Goal: Task Accomplishment & Management: Complete application form

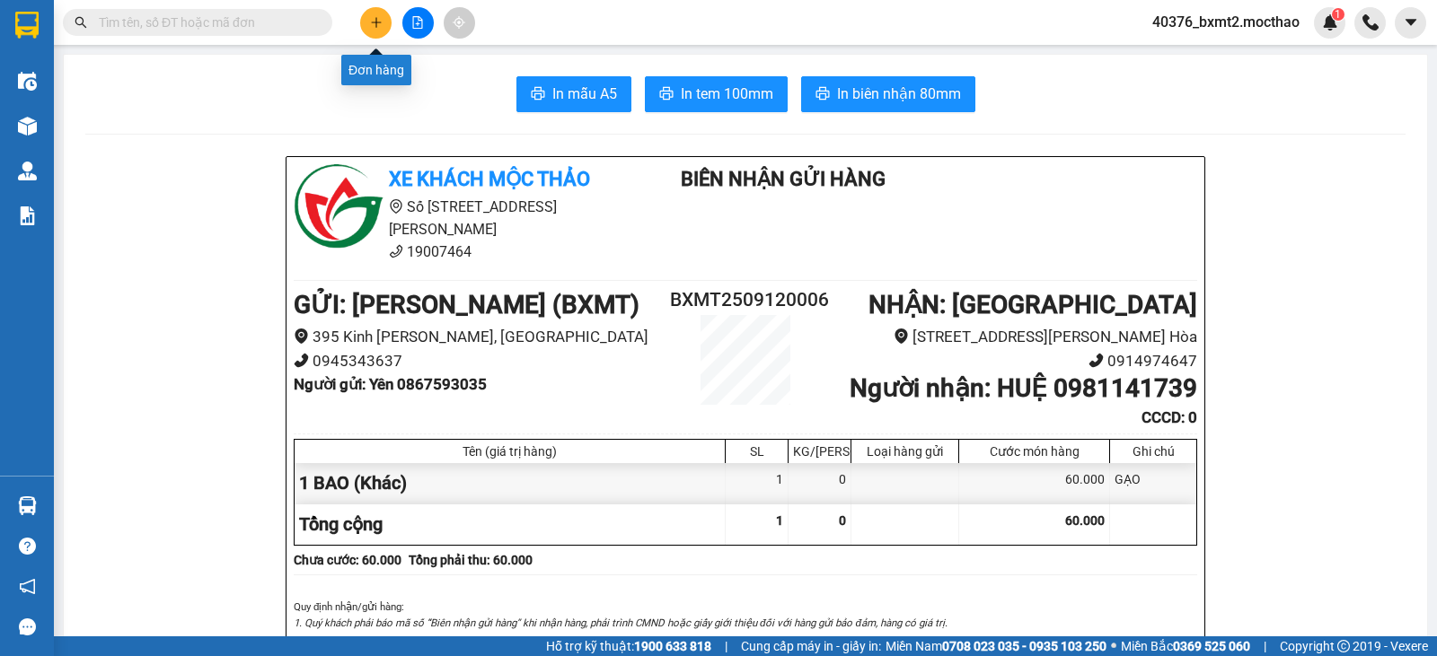
click at [377, 26] on icon "plus" at bounding box center [376, 22] width 13 height 13
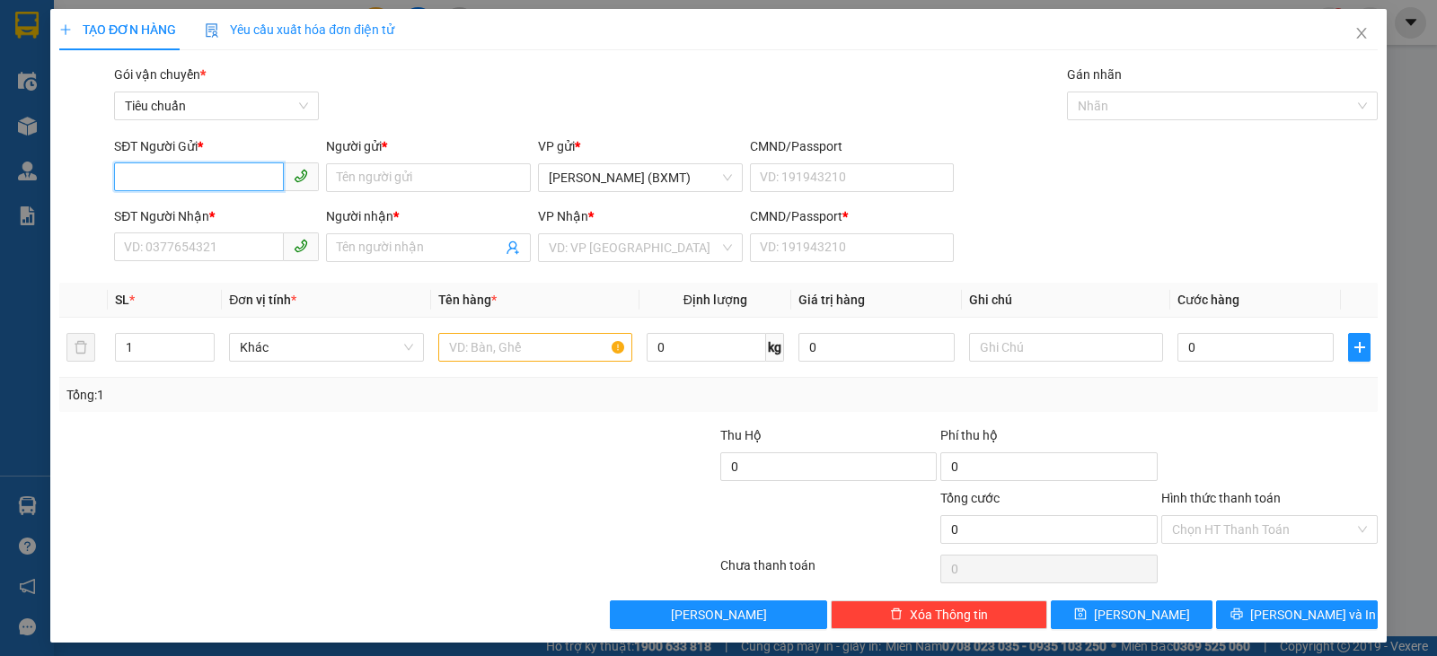
click at [207, 176] on input "SĐT Người Gửi *" at bounding box center [199, 177] width 170 height 29
click at [246, 202] on div "0904782025 - PHẤN" at bounding box center [214, 213] width 203 height 29
type input "0904782025"
type input "PHẤN"
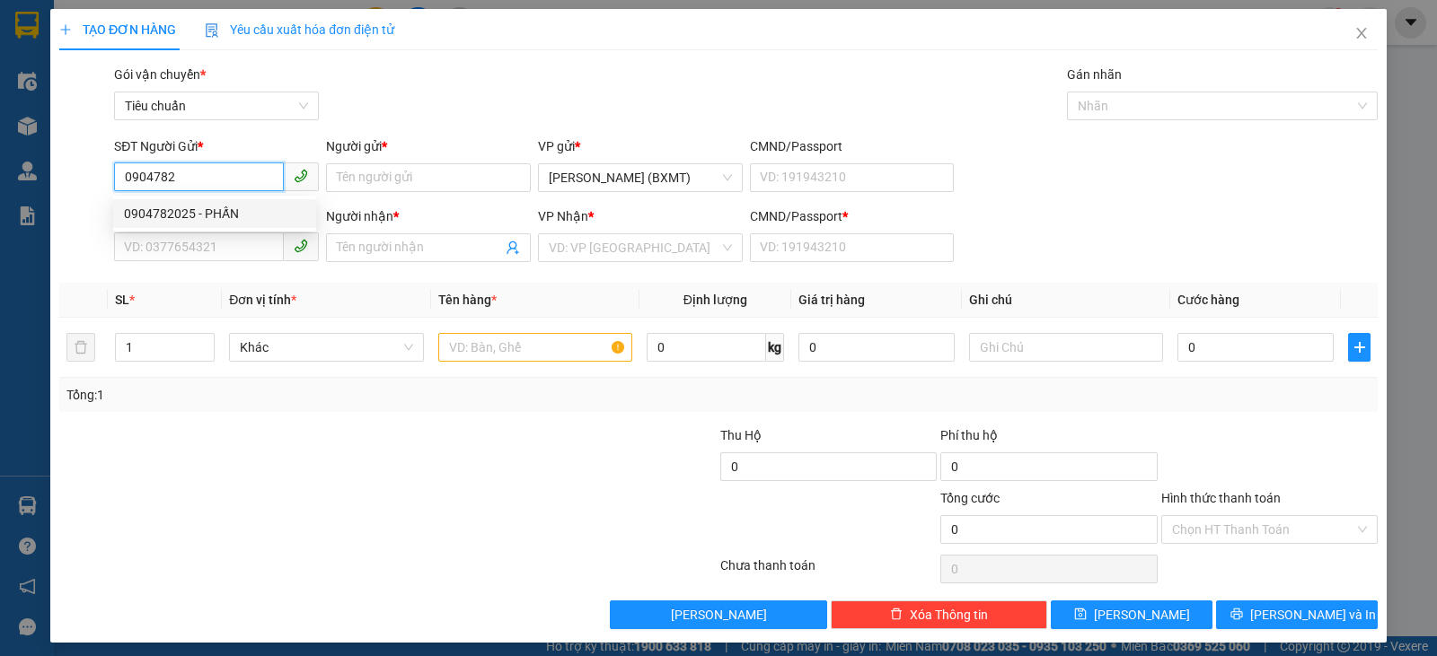
type input "0904782025"
type input "PHẤN"
type input "0"
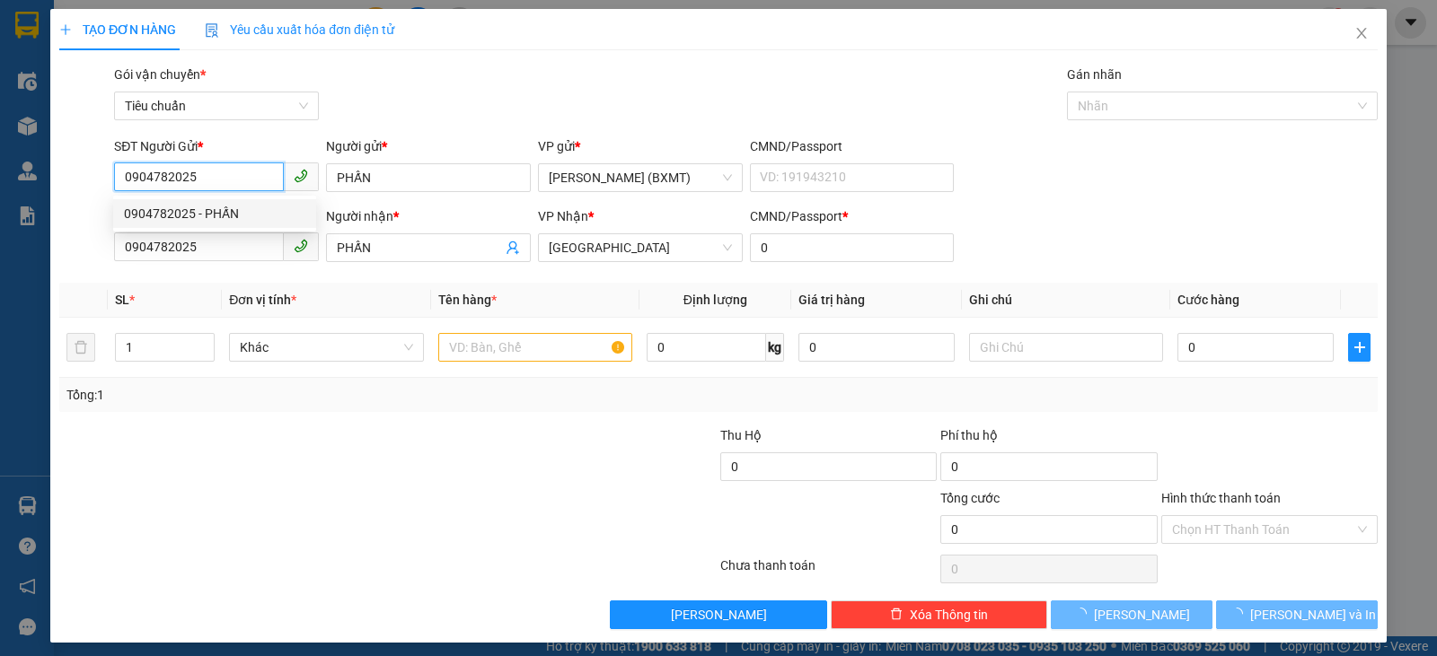
type input "120.000"
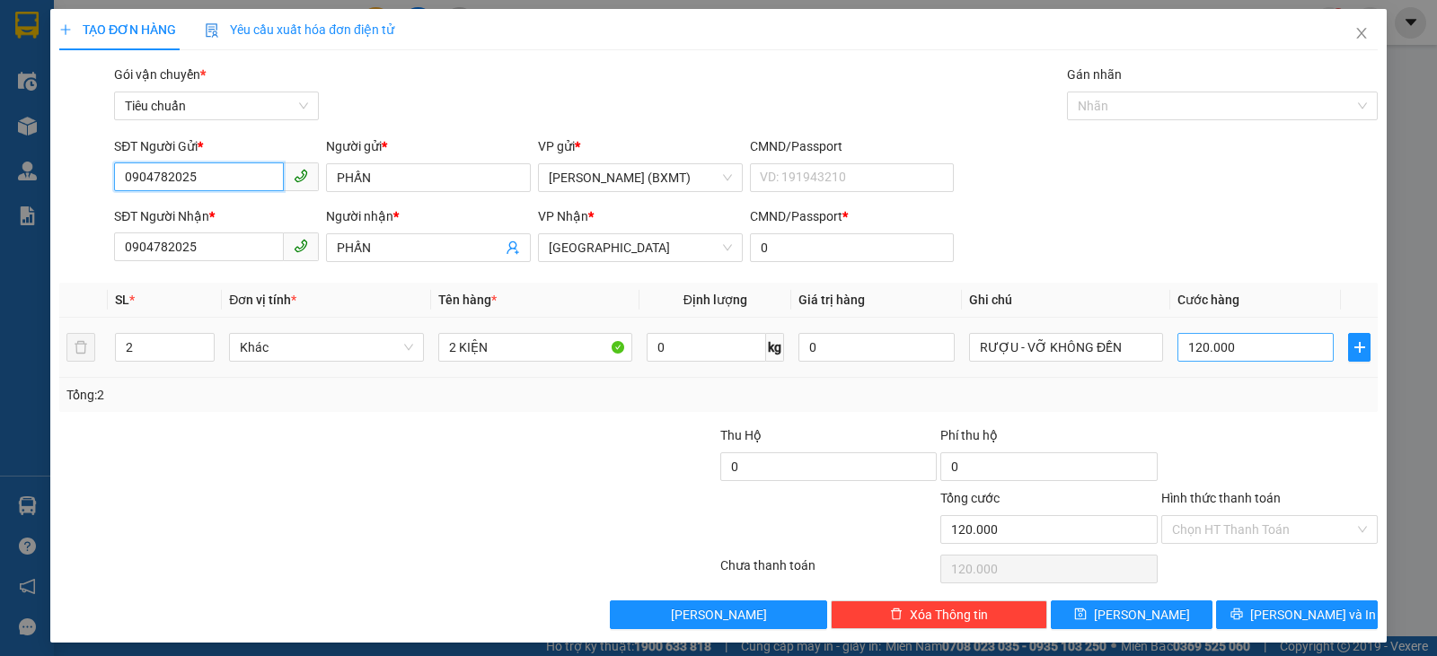
type input "0904782025"
click at [1278, 355] on input "120.000" at bounding box center [1255, 347] width 156 height 29
type input "1"
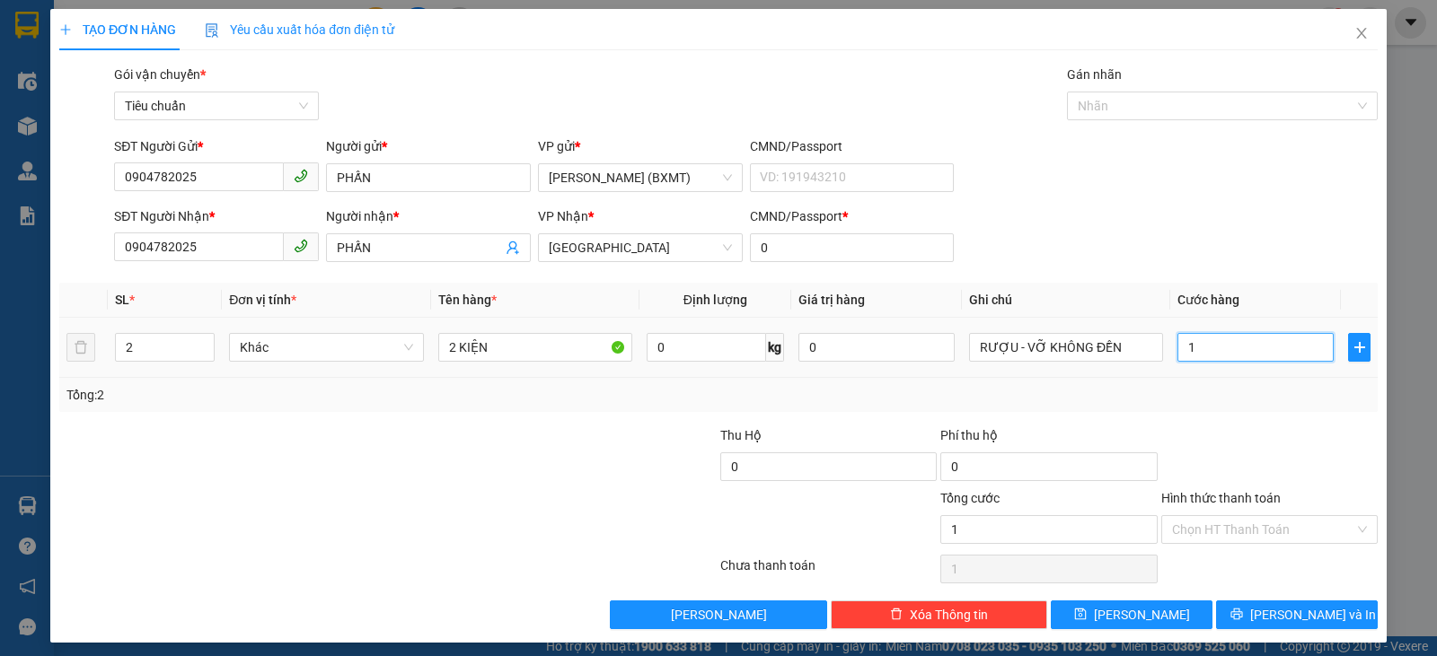
type input "10"
type input "100"
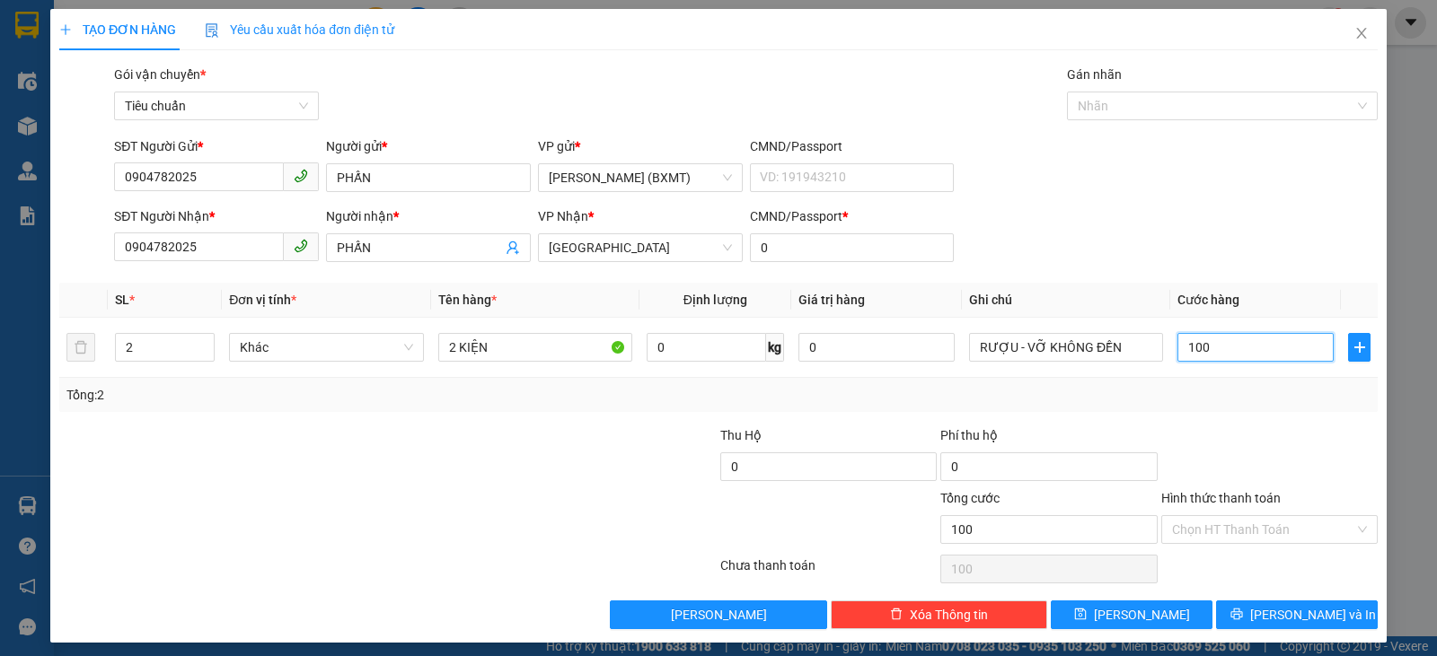
type input "100"
type input "100.000"
click at [1294, 419] on div "Transit Pickup Surcharge Ids Transit Deliver Surcharge Ids Transit Deliver Surc…" at bounding box center [718, 347] width 1318 height 565
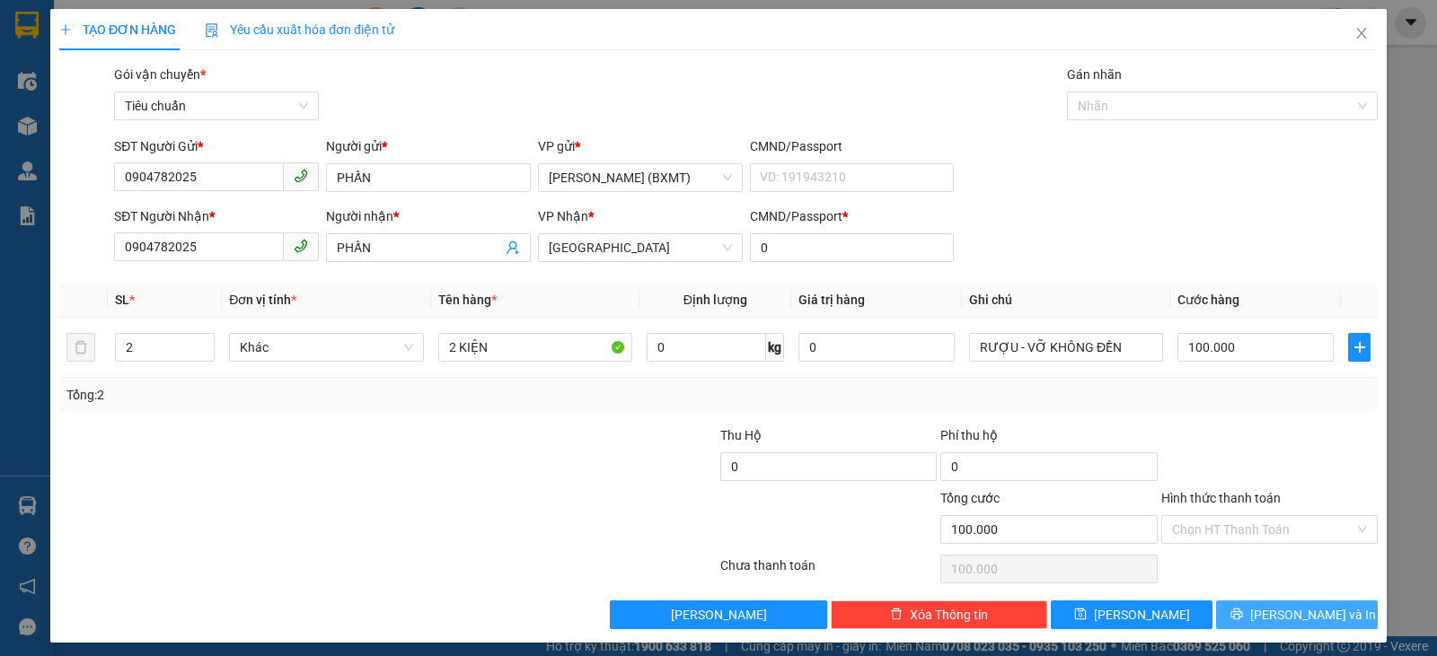
click at [1306, 622] on span "[PERSON_NAME] và In" at bounding box center [1313, 615] width 126 height 20
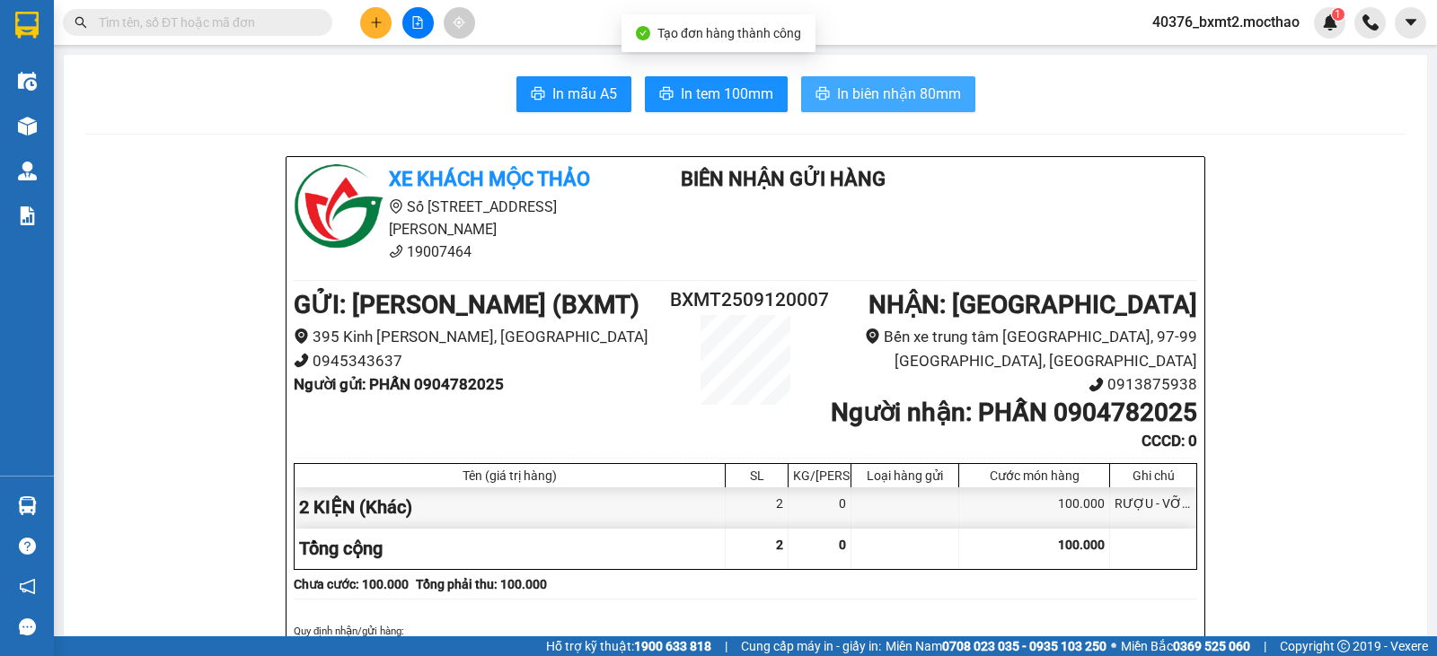
click at [898, 76] on button "In biên nhận 80mm" at bounding box center [888, 94] width 174 height 36
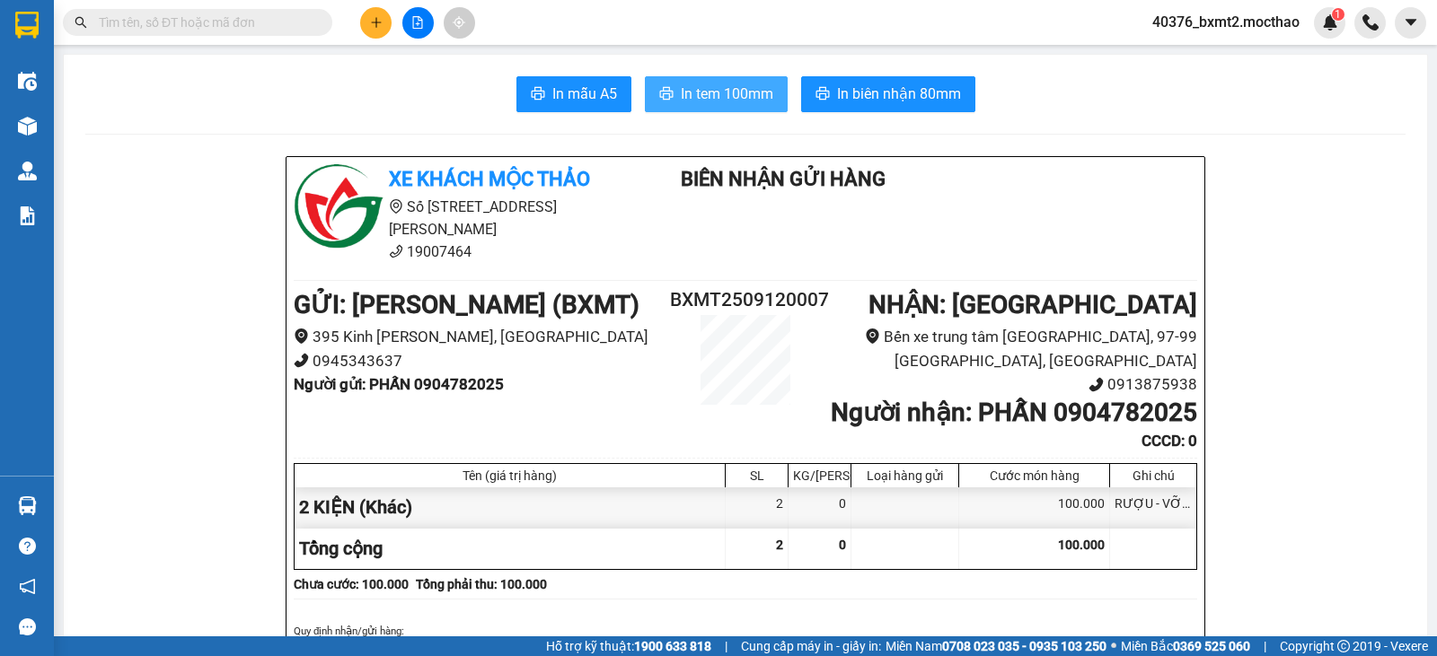
click at [732, 83] on span "In tem 100mm" at bounding box center [727, 94] width 92 height 22
